Goal: Use online tool/utility

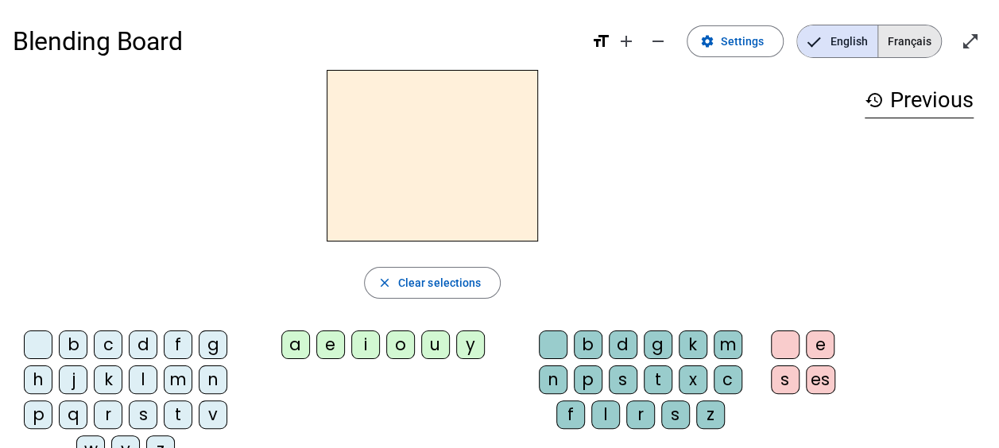
click at [905, 52] on span "Français" at bounding box center [910, 41] width 63 height 32
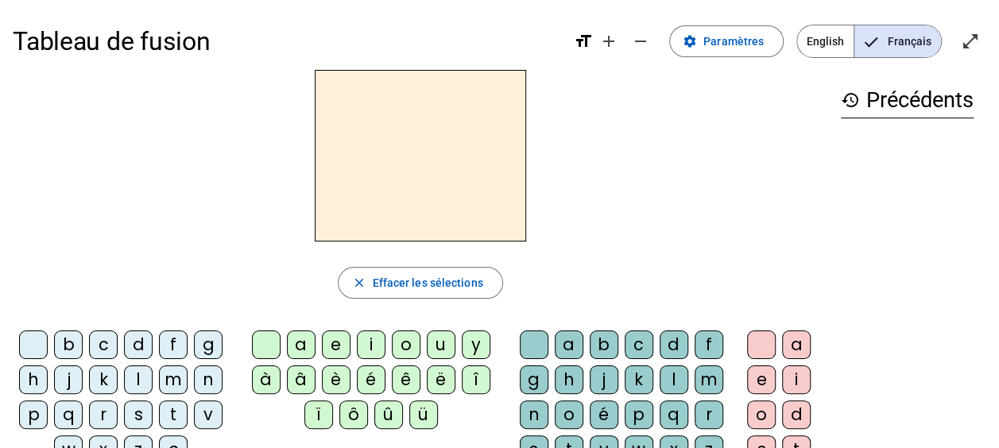
click at [169, 377] on div "m" at bounding box center [173, 380] width 29 height 29
click at [301, 347] on div "a" at bounding box center [301, 345] width 29 height 29
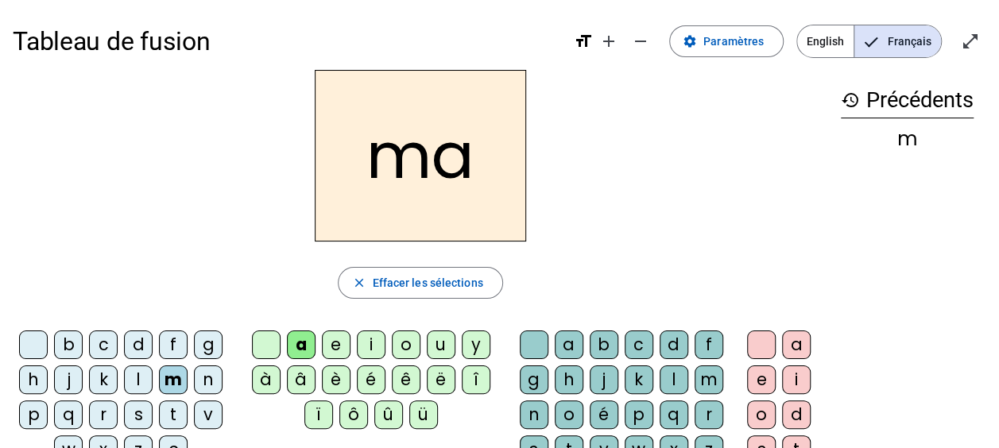
click at [670, 374] on div "l" at bounding box center [674, 380] width 29 height 29
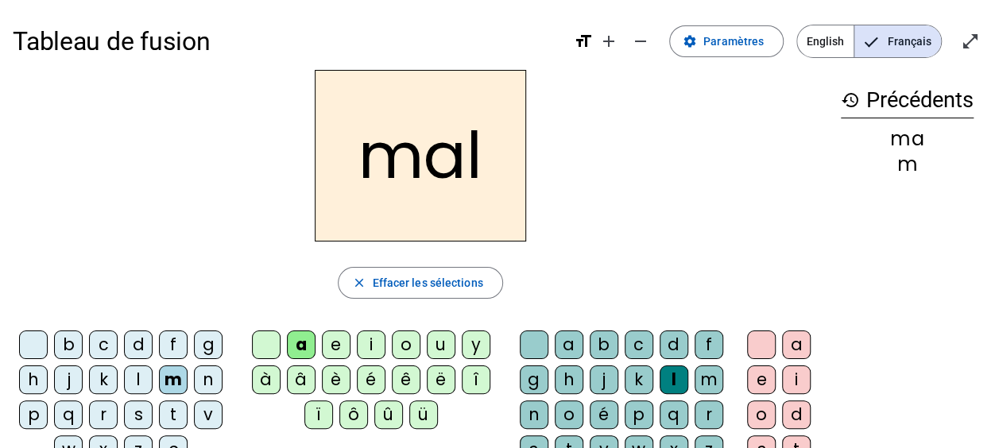
click at [362, 342] on div "i" at bounding box center [371, 345] width 29 height 29
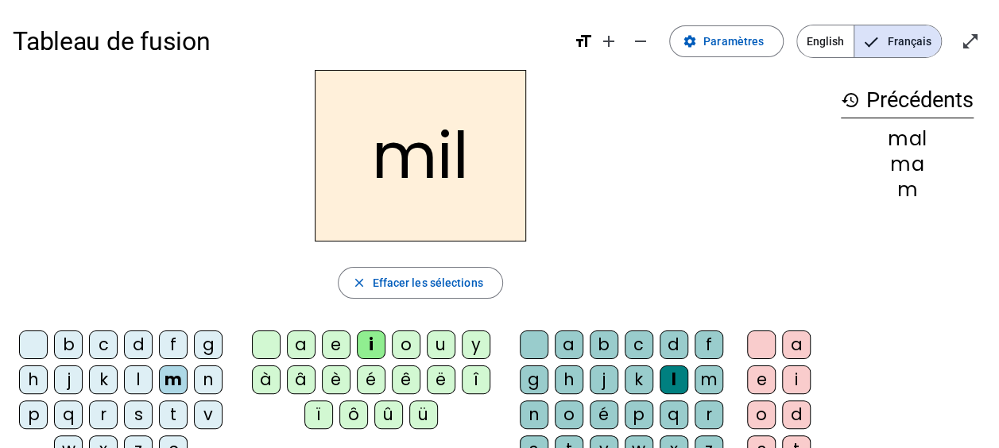
click at [141, 412] on div "s" at bounding box center [138, 415] width 29 height 29
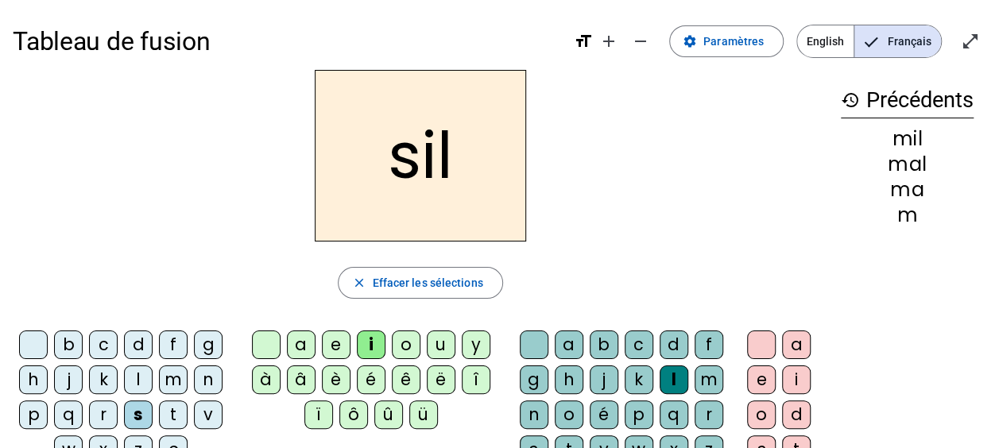
click at [525, 336] on div at bounding box center [534, 345] width 29 height 29
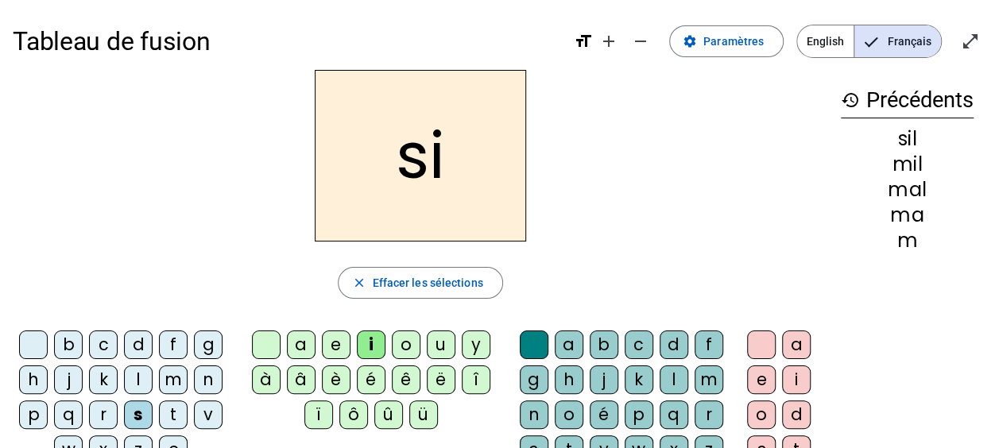
click at [308, 332] on div "a" at bounding box center [301, 345] width 29 height 29
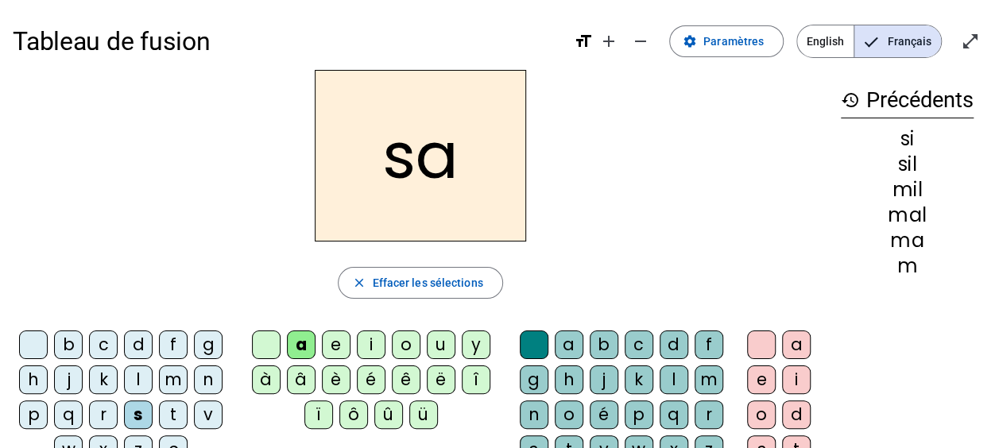
scroll to position [57, 0]
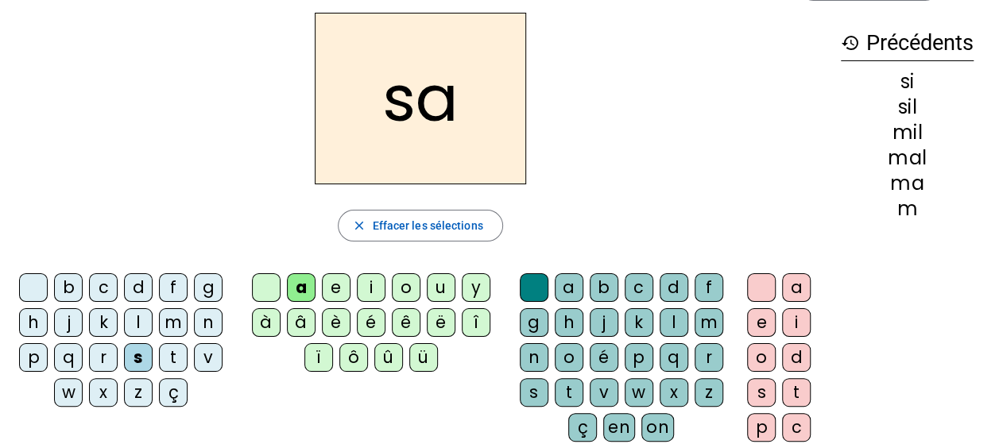
click at [433, 289] on div "u" at bounding box center [441, 288] width 29 height 29
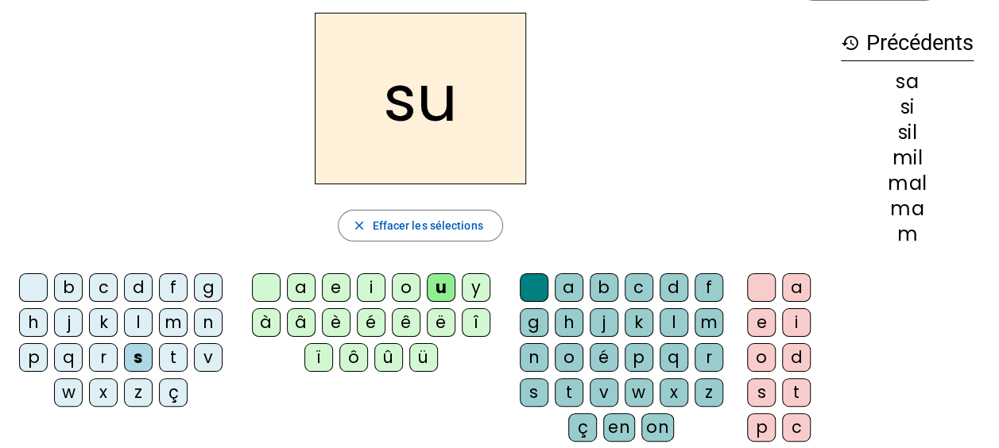
click at [127, 289] on div "d" at bounding box center [138, 288] width 29 height 29
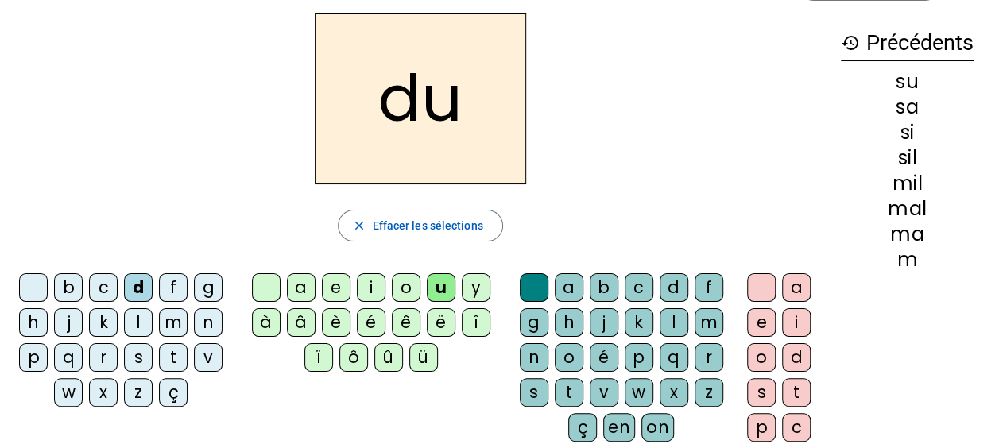
click at [135, 363] on div "s" at bounding box center [138, 357] width 29 height 29
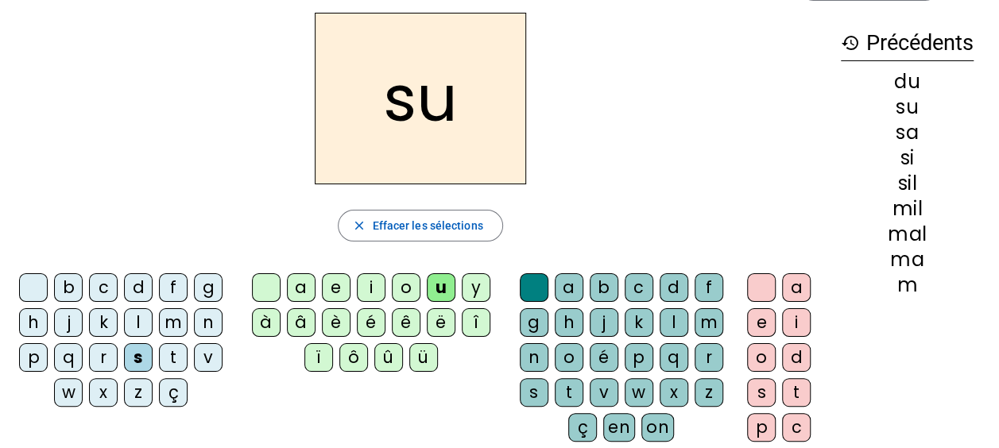
click at [701, 357] on div "r" at bounding box center [709, 357] width 29 height 29
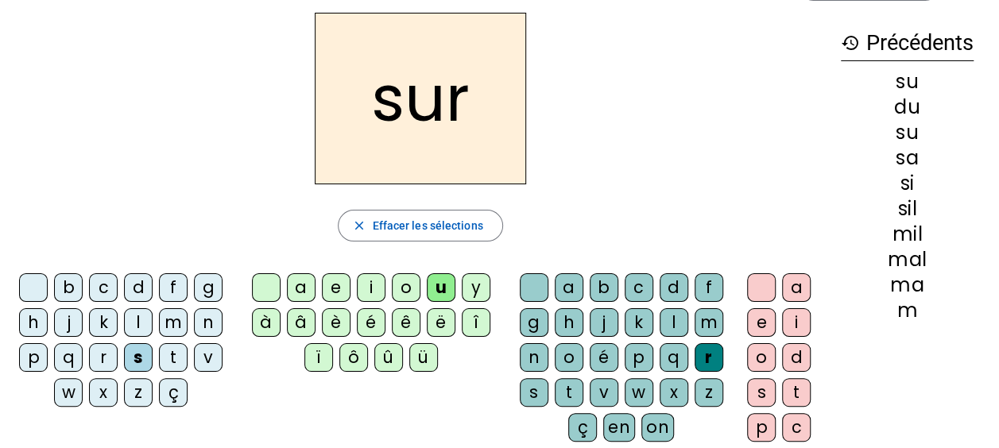
click at [161, 320] on div "m" at bounding box center [173, 322] width 29 height 29
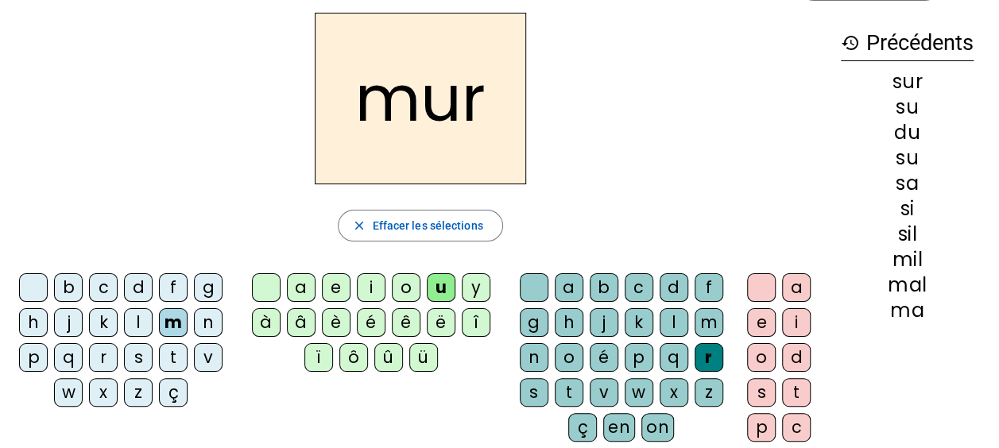
click at [143, 280] on div "d" at bounding box center [138, 288] width 29 height 29
